Goal: Information Seeking & Learning: Stay updated

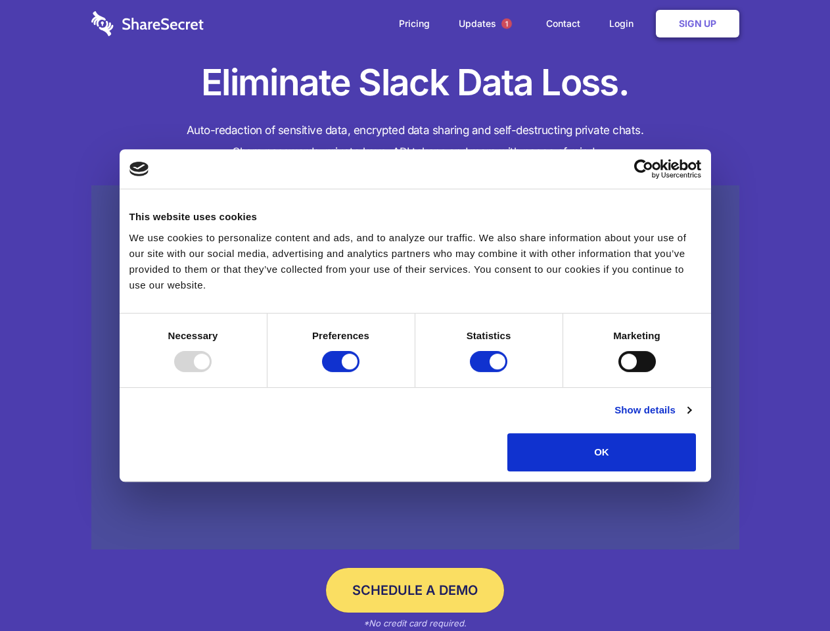
click at [211, 372] on div at bounding box center [192, 361] width 37 height 21
click at [359, 372] on input "Preferences" at bounding box center [340, 361] width 37 height 21
checkbox input "false"
click at [490, 372] on input "Statistics" at bounding box center [488, 361] width 37 height 21
checkbox input "false"
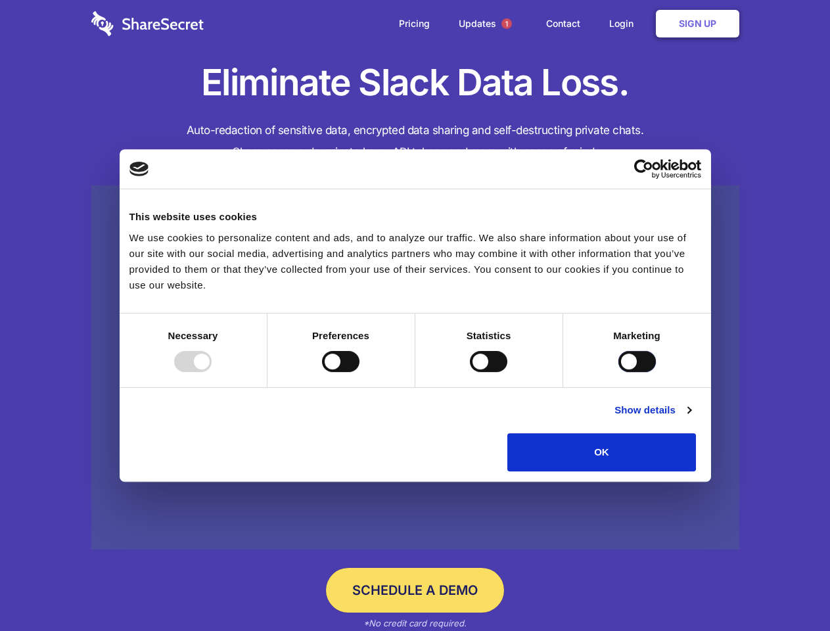
click at [618, 372] on input "Marketing" at bounding box center [636, 361] width 37 height 21
checkbox input "true"
click at [690, 418] on link "Show details" at bounding box center [652, 410] width 76 height 16
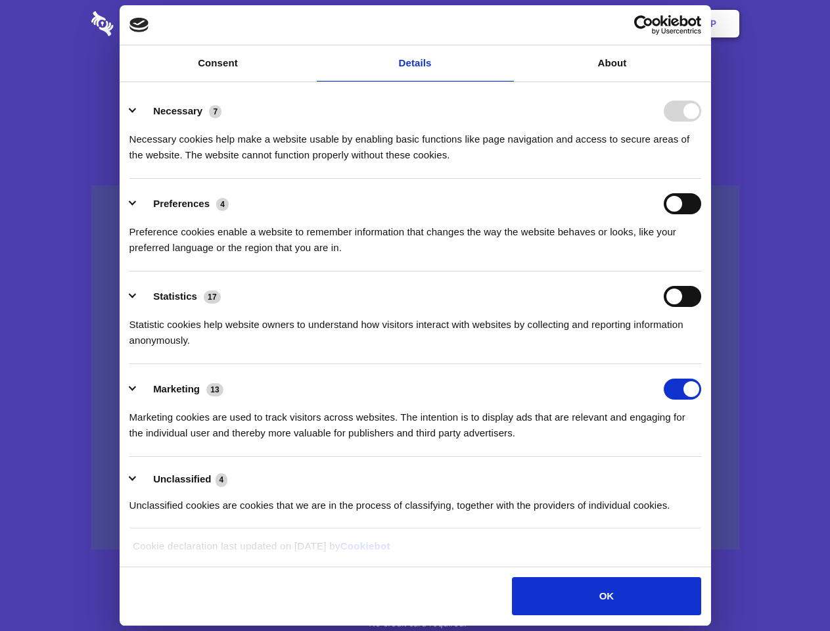
click at [701, 348] on div "Statistic cookies help website owners to understand how visitors interact with …" at bounding box center [414, 327] width 571 height 41
click at [506, 24] on span "1" at bounding box center [506, 23] width 11 height 11
